Goal: Browse casually

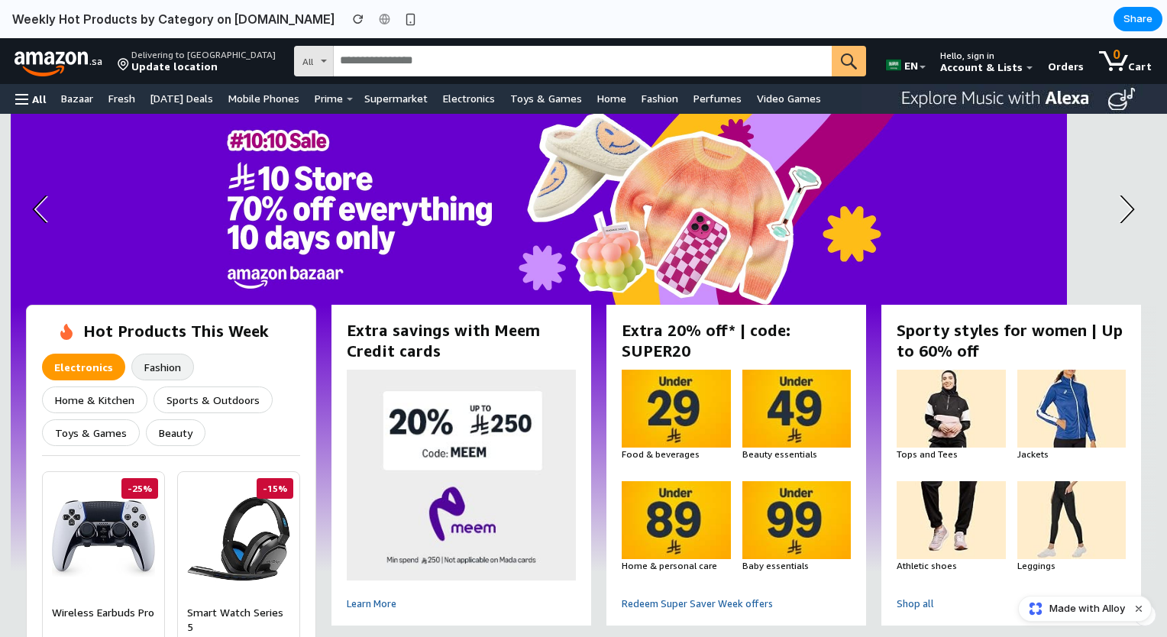
click at [156, 370] on button "Fashion" at bounding box center [162, 367] width 63 height 27
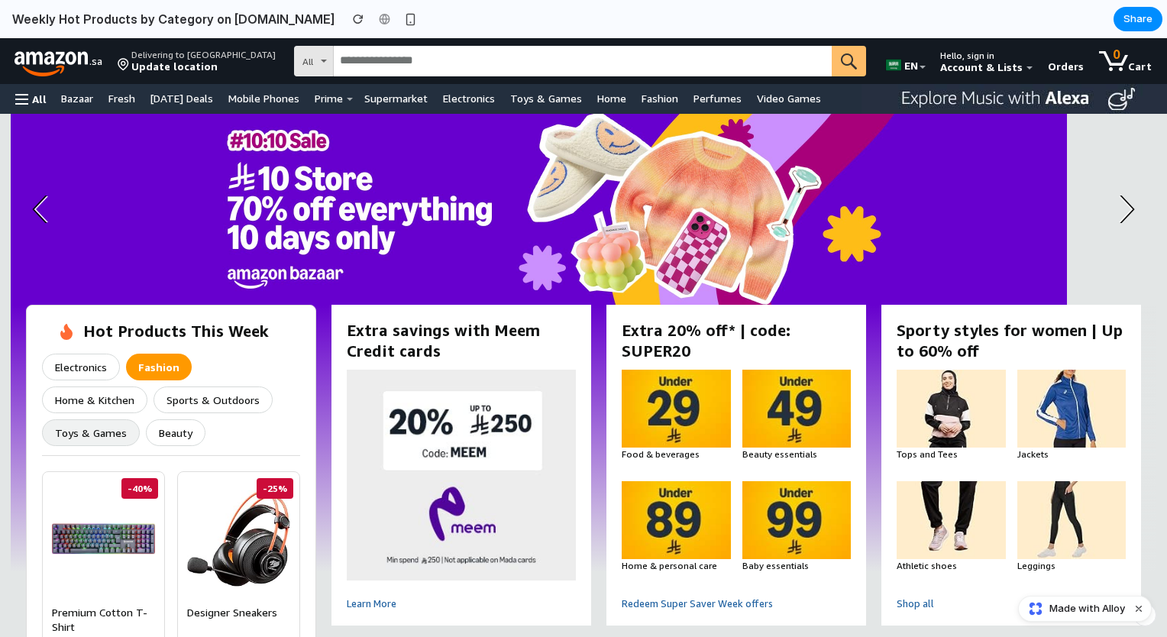
click at [140, 419] on button "Toys & Games" at bounding box center [91, 432] width 98 height 27
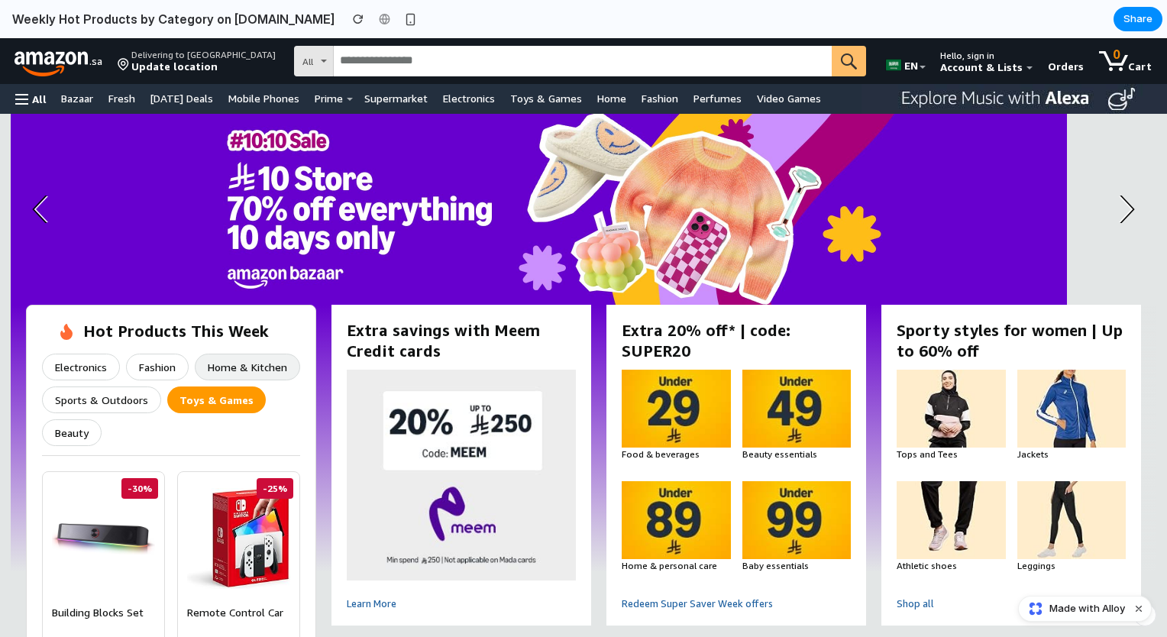
click at [233, 375] on button "Home & Kitchen" at bounding box center [247, 367] width 105 height 27
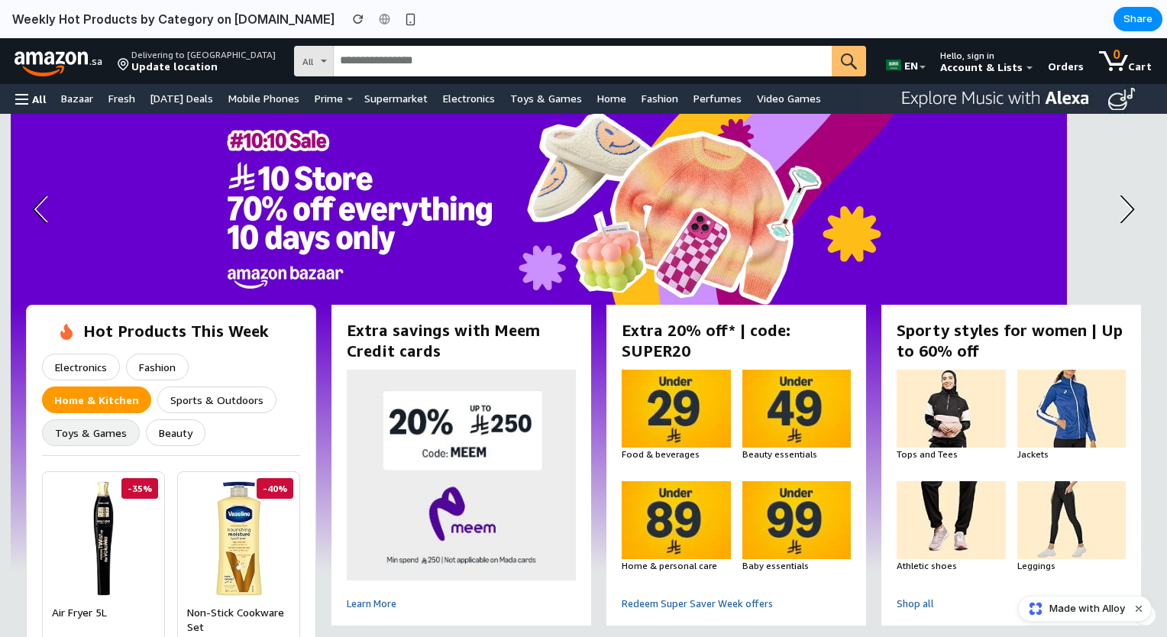
click at [114, 426] on button "Toys & Games" at bounding box center [91, 432] width 98 height 27
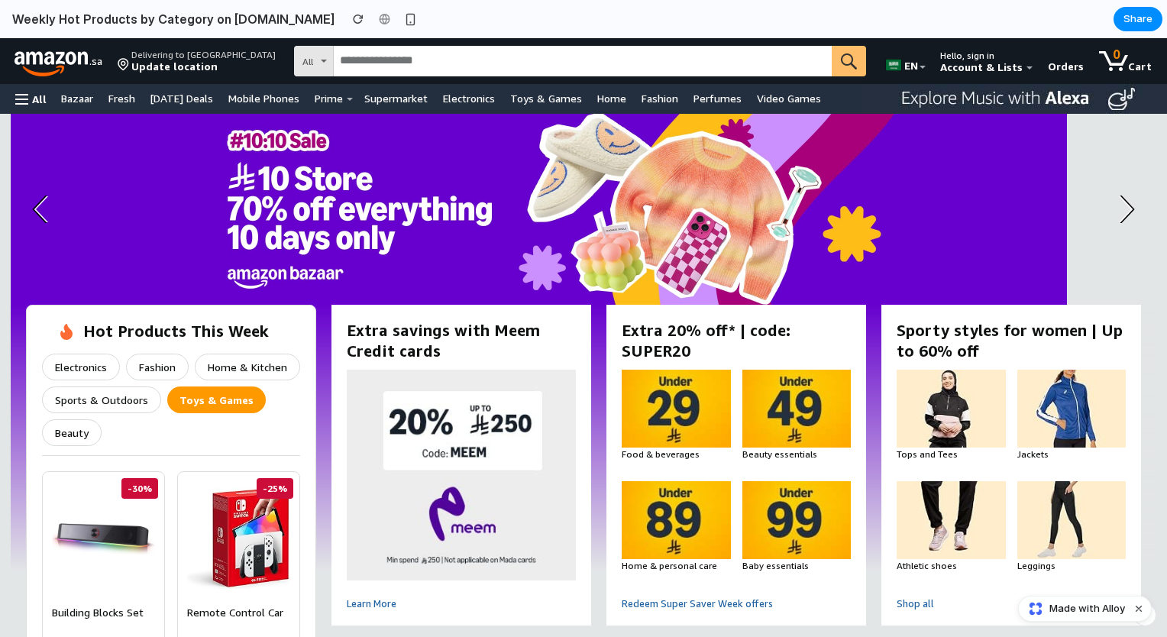
click at [324, 360] on div "Extra savings with Meem Credit cards Learn More" at bounding box center [461, 465] width 275 height 321
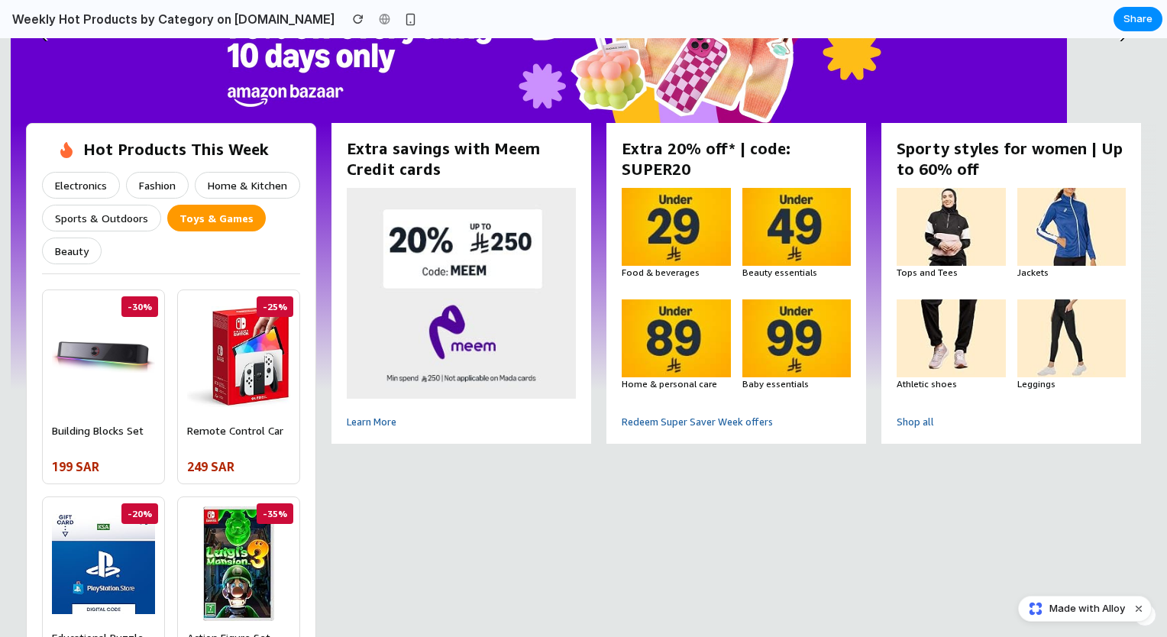
scroll to position [183, 0]
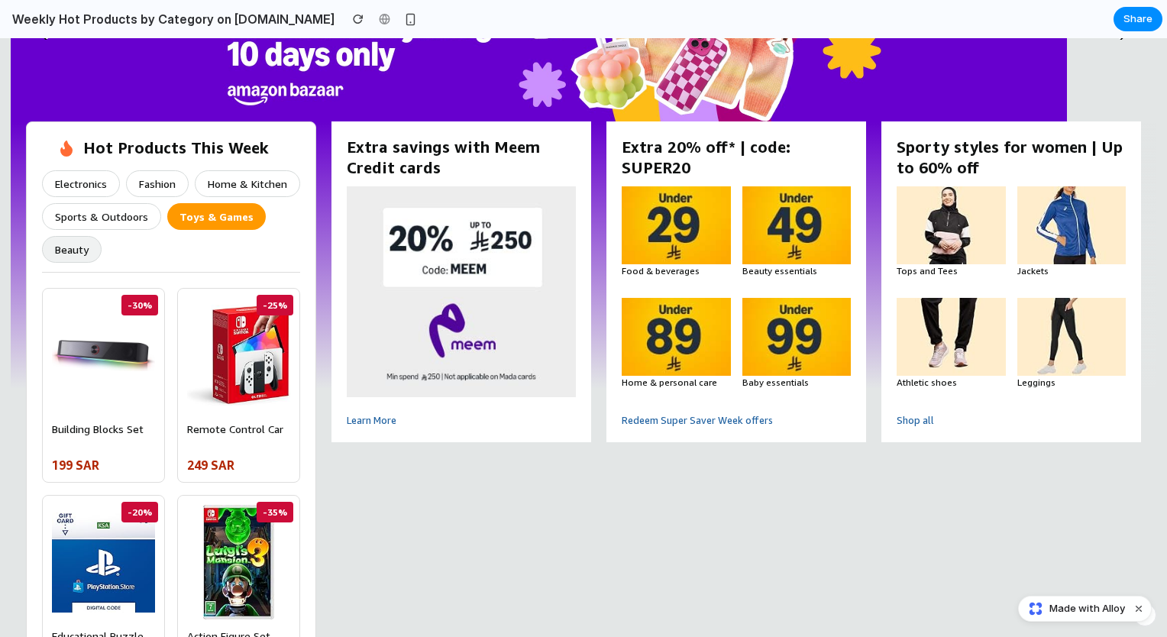
click at [82, 254] on button "Beauty" at bounding box center [72, 249] width 60 height 27
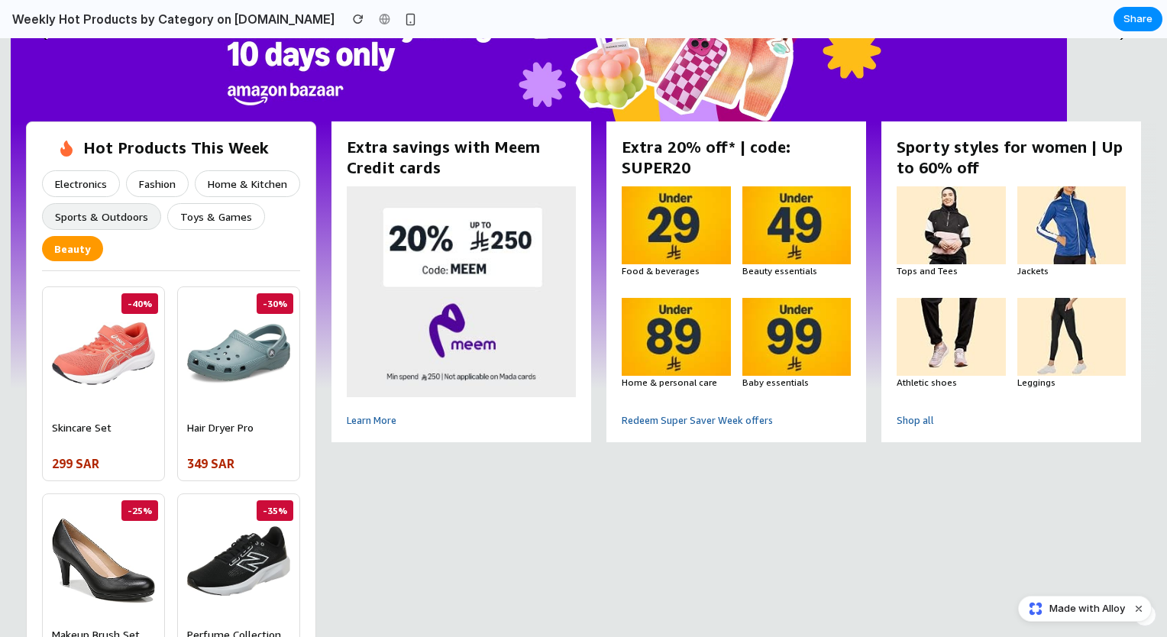
click at [108, 215] on button "Sports & Outdoors" at bounding box center [101, 216] width 119 height 27
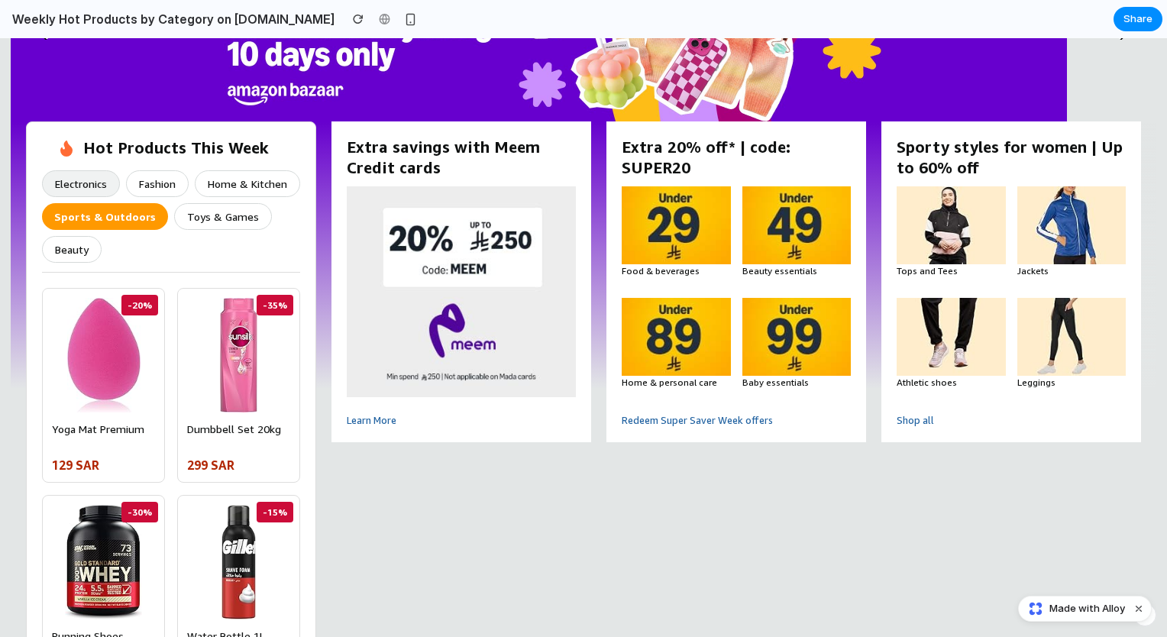
click at [93, 181] on button "Electronics" at bounding box center [81, 183] width 78 height 27
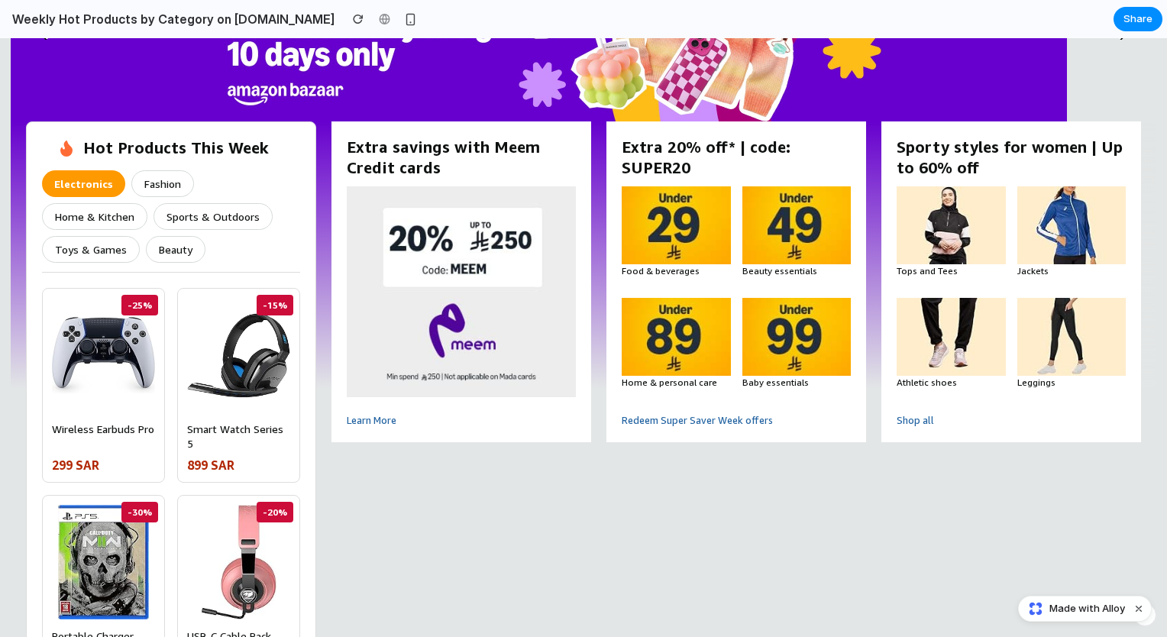
click at [324, 237] on div "Extra savings with Meem Credit cards Learn More" at bounding box center [461, 281] width 275 height 321
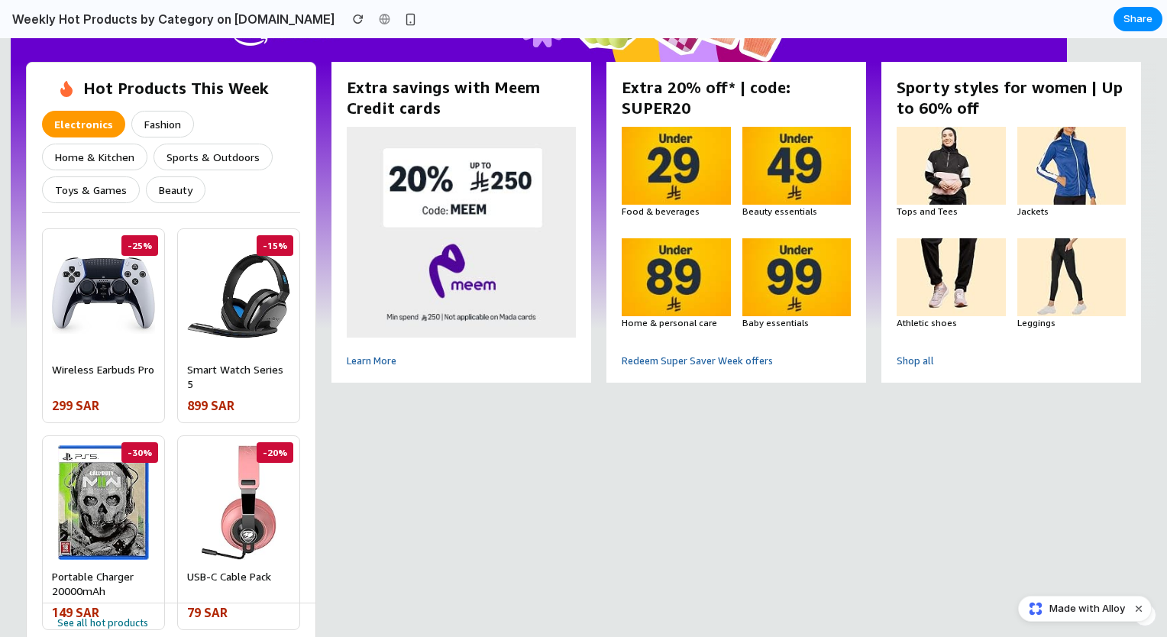
scroll to position [244, 0]
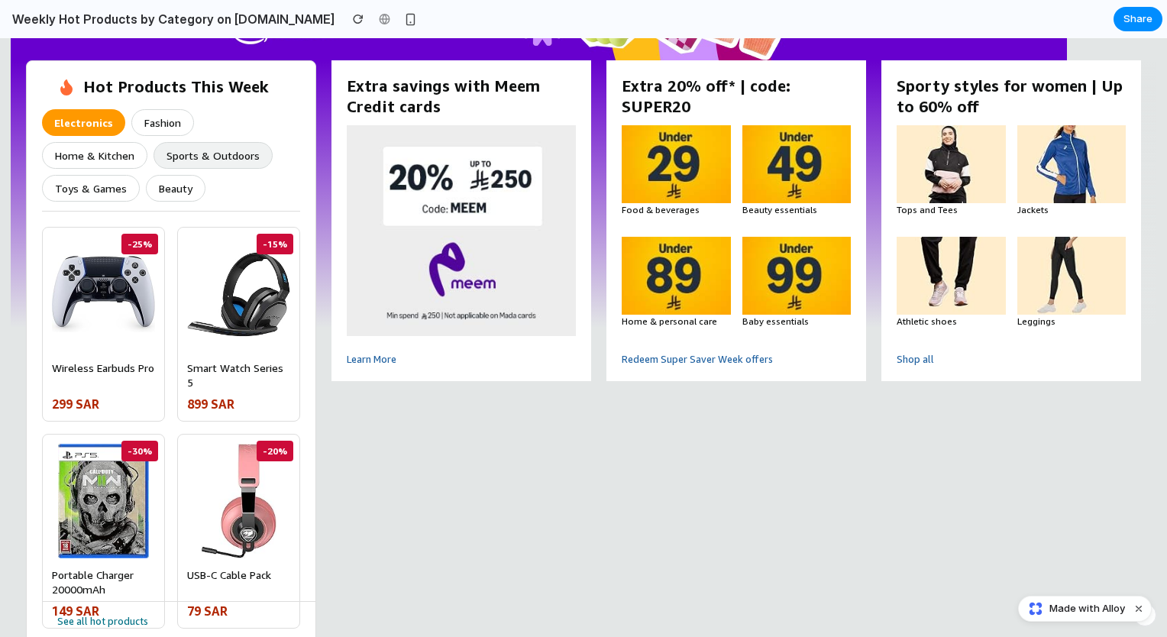
click at [218, 163] on button "Sports & Outdoors" at bounding box center [213, 155] width 119 height 27
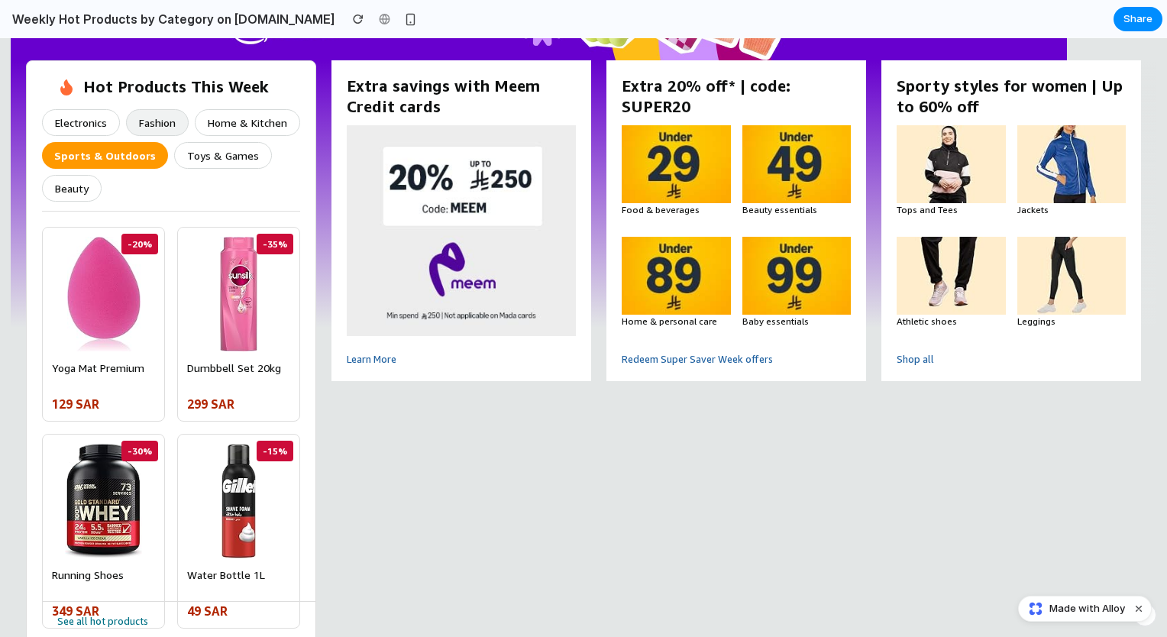
click at [168, 131] on button "Fashion" at bounding box center [157, 122] width 63 height 27
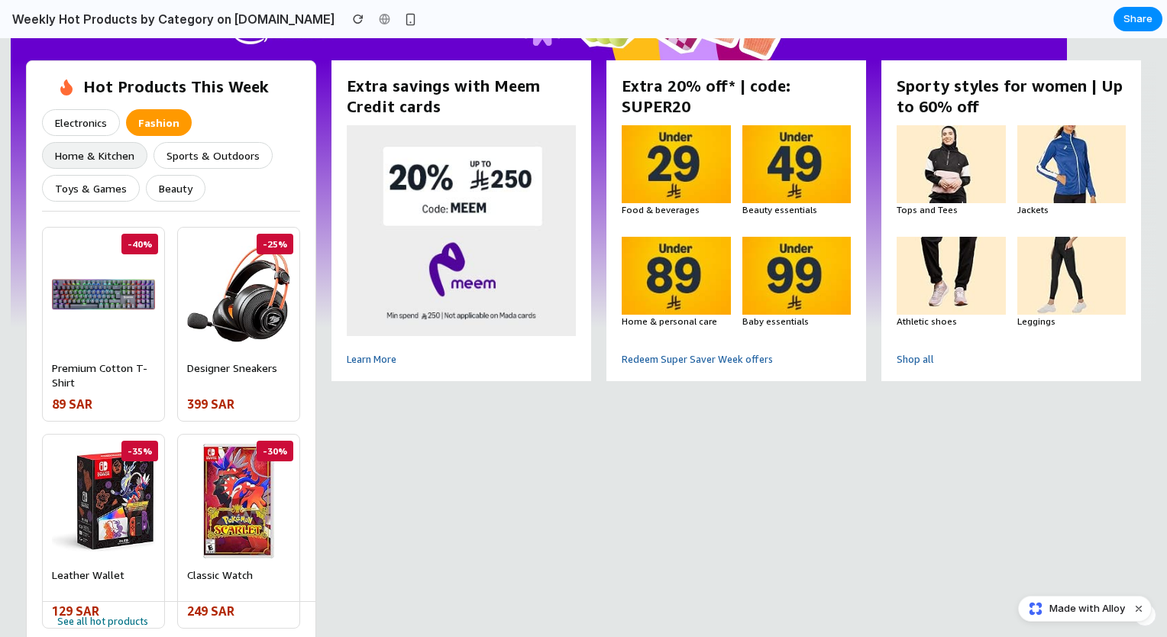
click at [147, 142] on button "Home & Kitchen" at bounding box center [94, 155] width 105 height 27
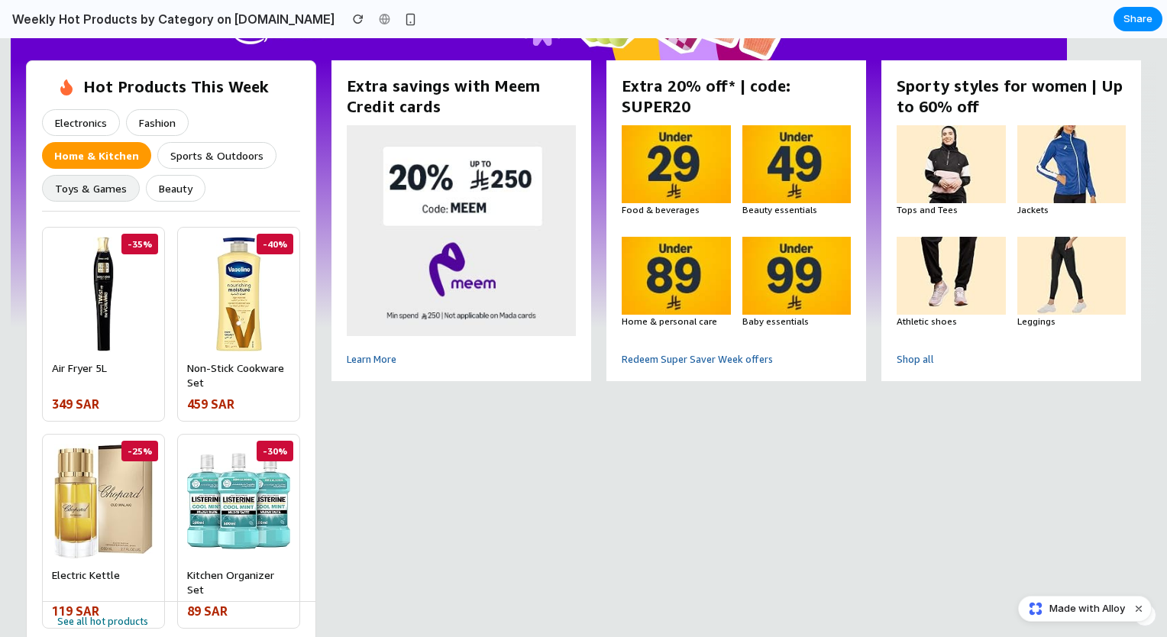
click at [119, 186] on button "Toys & Games" at bounding box center [91, 188] width 98 height 27
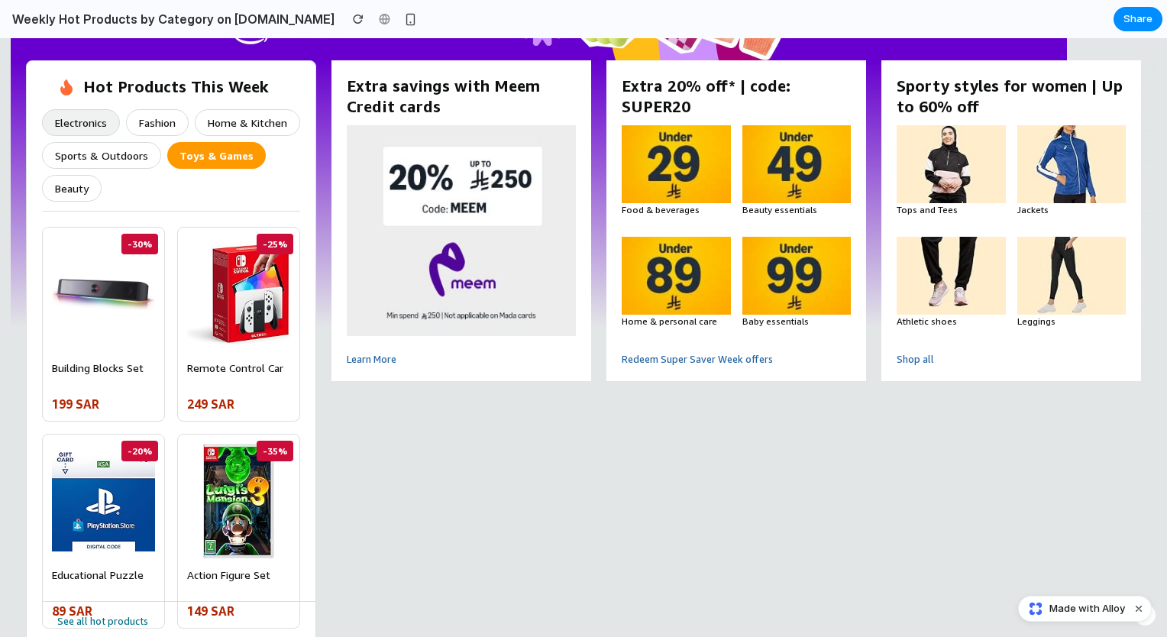
click at [99, 128] on button "Electronics" at bounding box center [81, 122] width 78 height 27
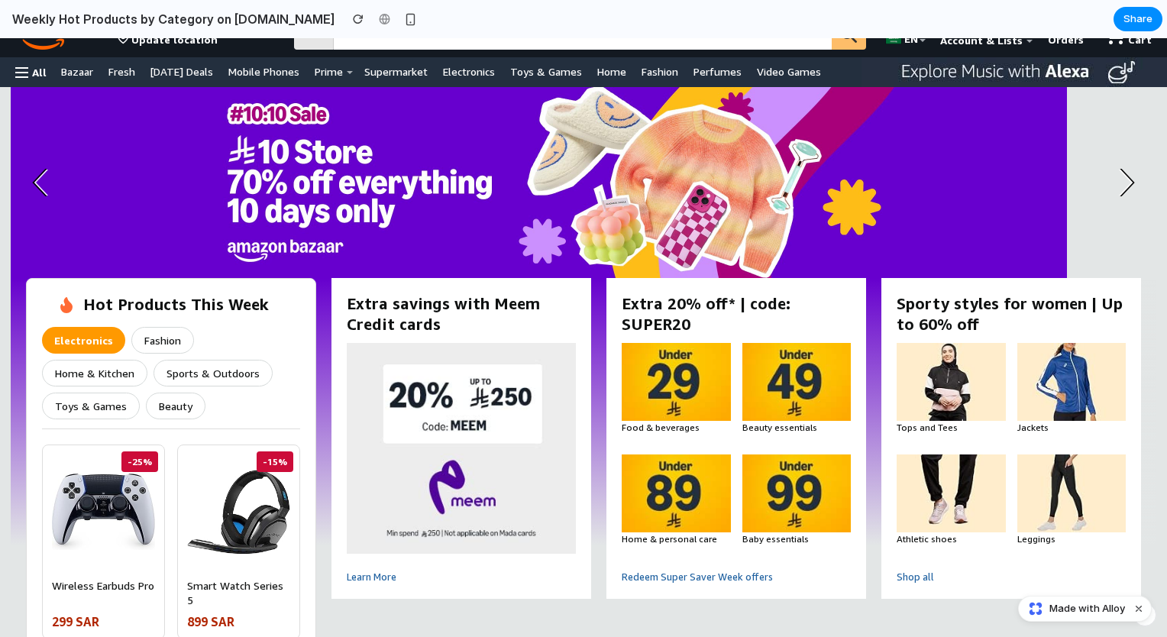
scroll to position [0, 0]
